Goal: Navigation & Orientation: Find specific page/section

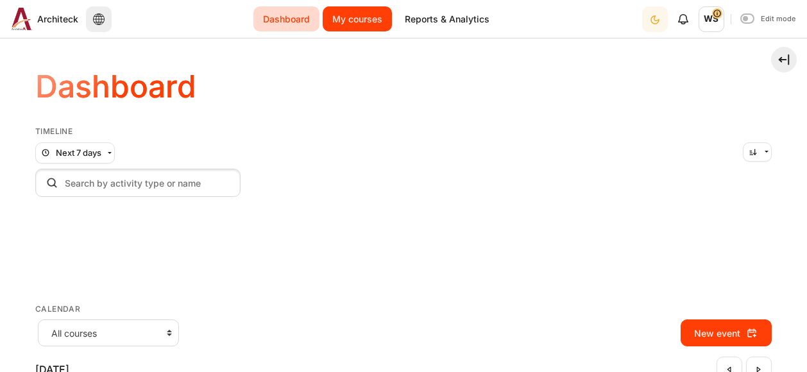
click at [351, 15] on link "My courses" at bounding box center [357, 18] width 69 height 25
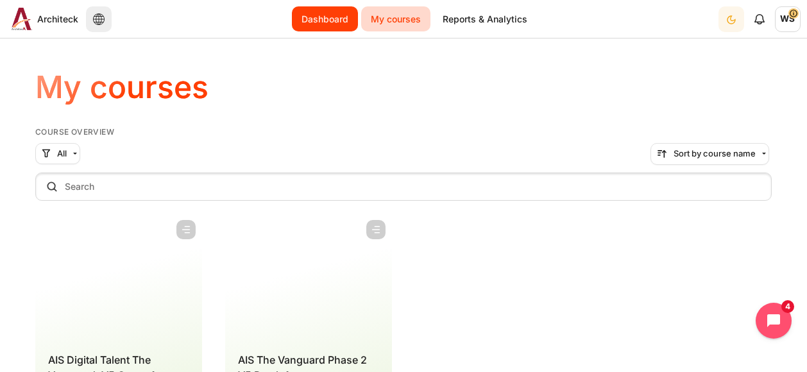
click at [330, 19] on link "Dashboard" at bounding box center [325, 18] width 66 height 25
